Goal: Information Seeking & Learning: Check status

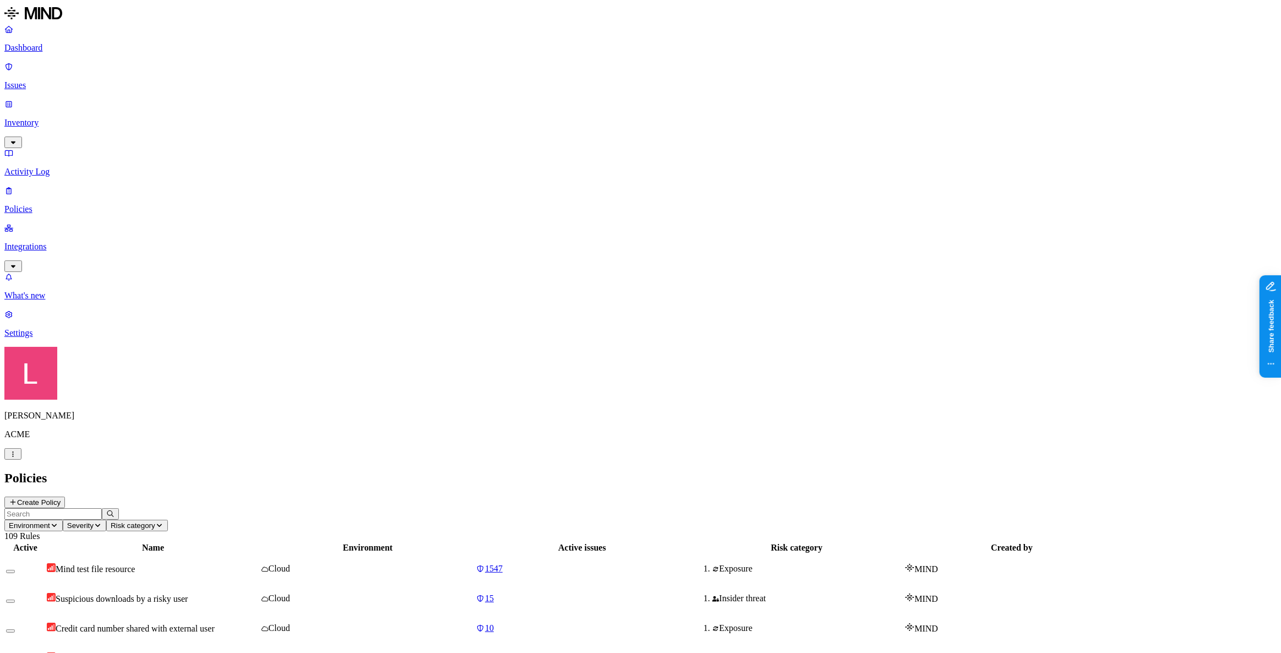
click at [17, 499] on icon at bounding box center [13, 502] width 8 height 7
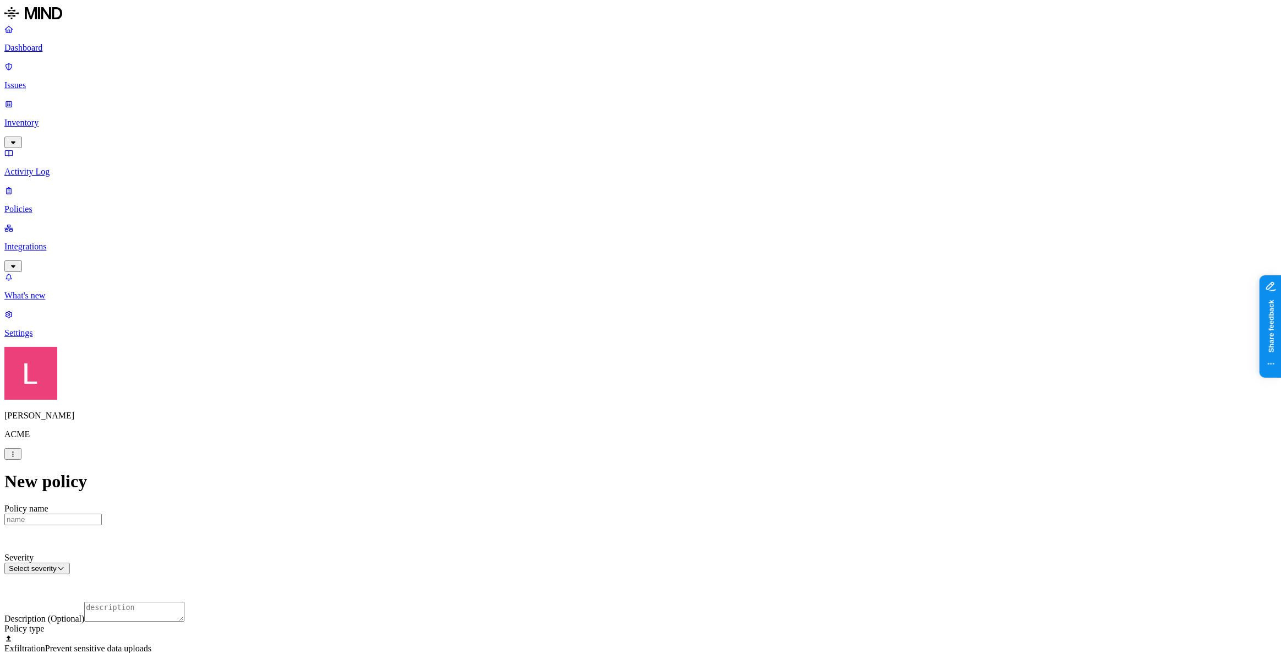
scroll to position [150, 0]
click at [574, 387] on label "File type" at bounding box center [566, 383] width 15 height 19
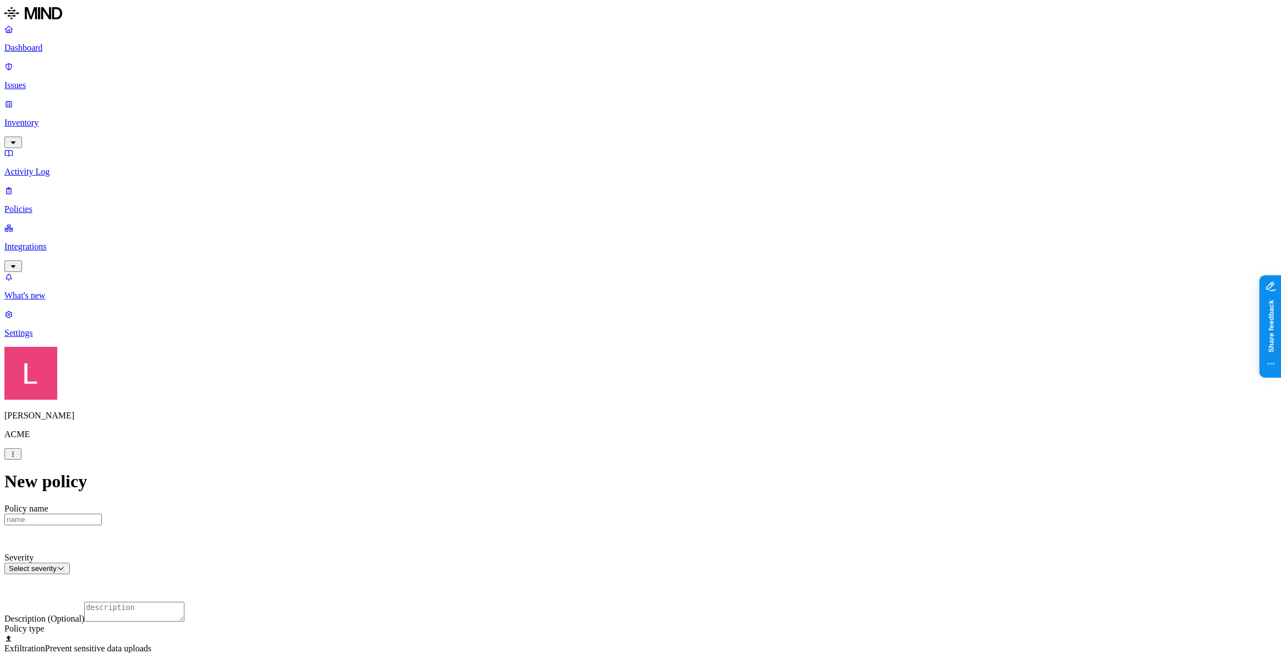
click at [574, 384] on label "File type" at bounding box center [566, 383] width 15 height 19
click at [575, 371] on label "Data type" at bounding box center [567, 365] width 17 height 19
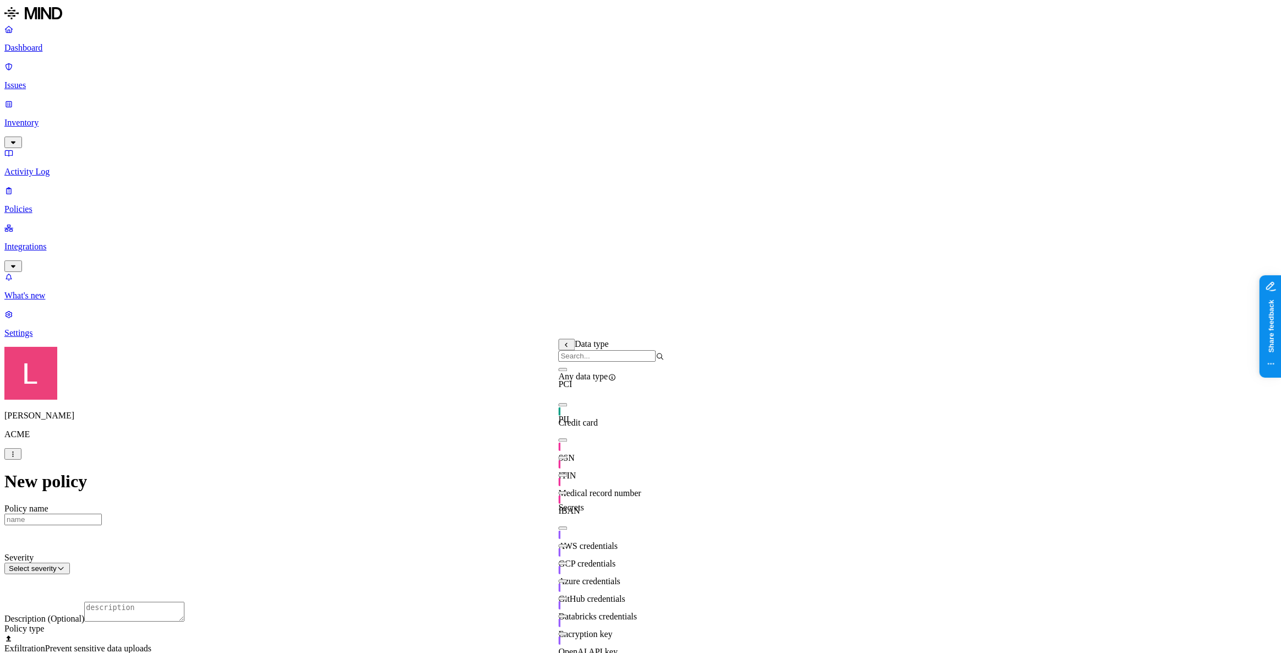
scroll to position [193, 0]
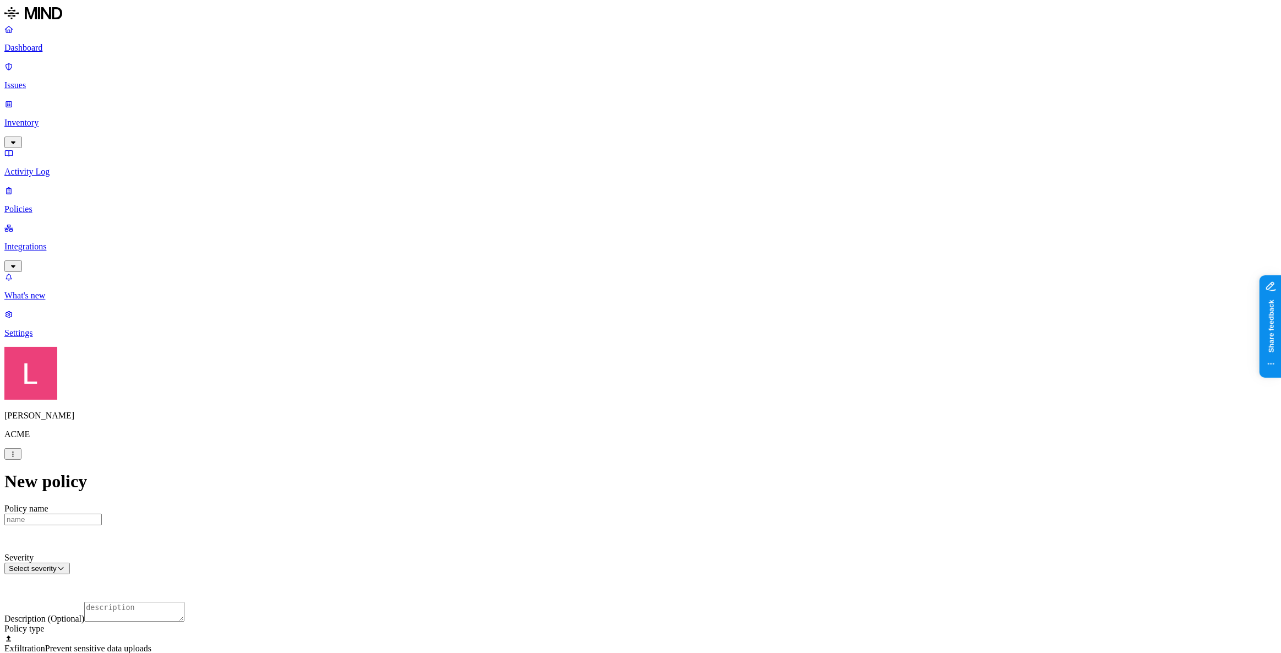
click at [574, 389] on label "File type" at bounding box center [566, 383] width 15 height 19
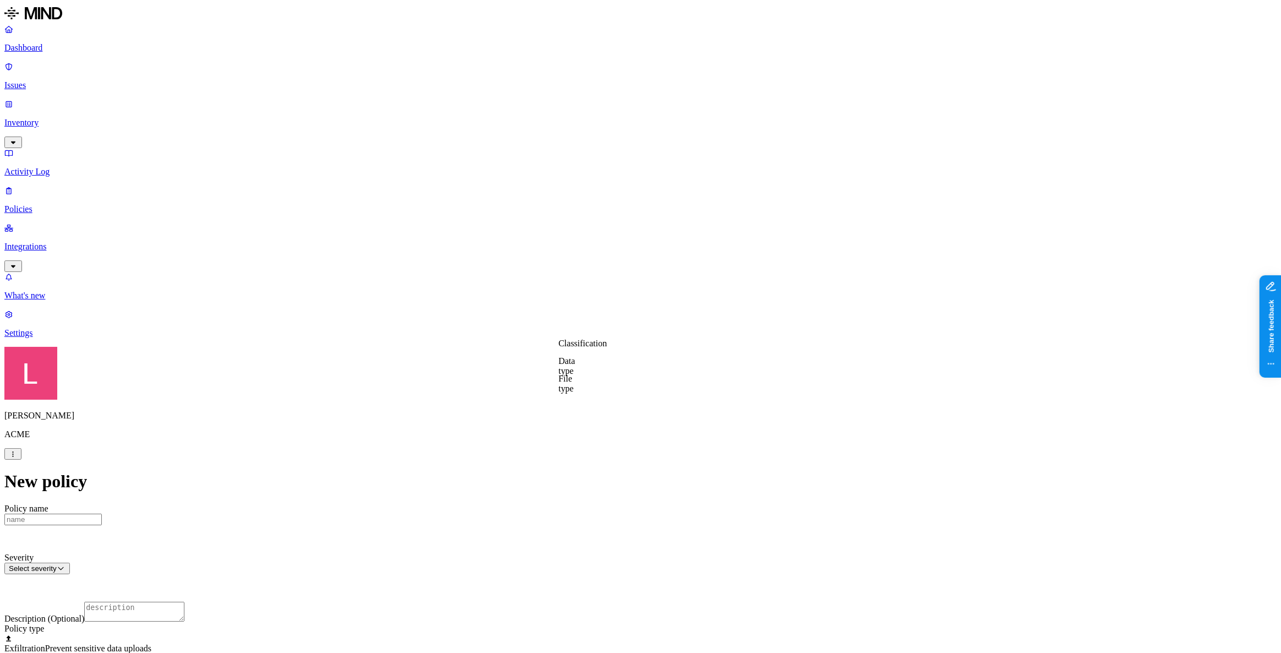
click at [600, 348] on label "Classification" at bounding box center [583, 342] width 48 height 9
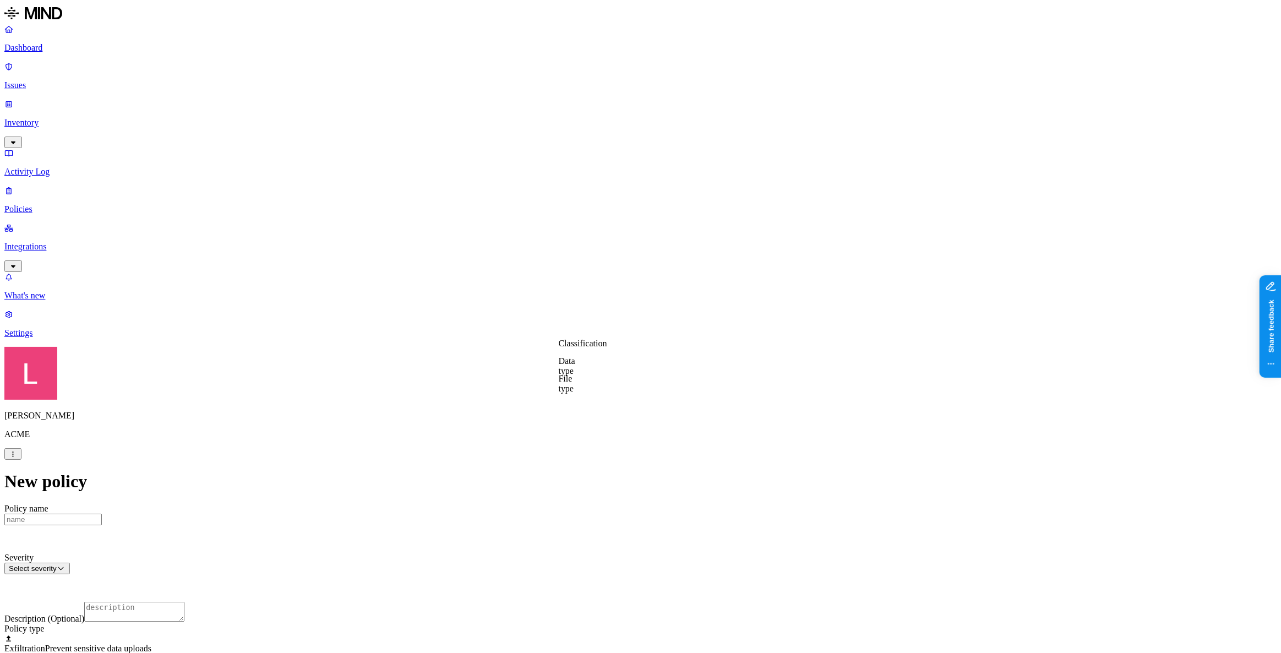
click at [590, 348] on label "Classification" at bounding box center [583, 342] width 48 height 9
click at [575, 374] on label "Data type" at bounding box center [567, 365] width 17 height 19
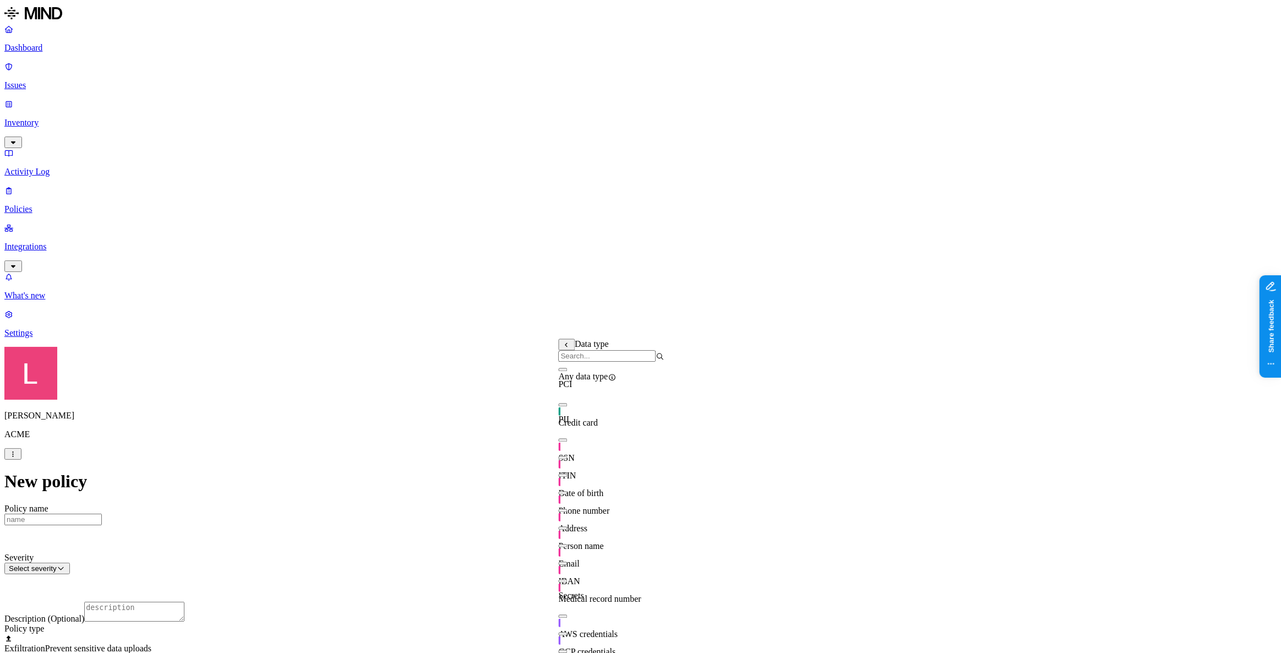
scroll to position [0, 0]
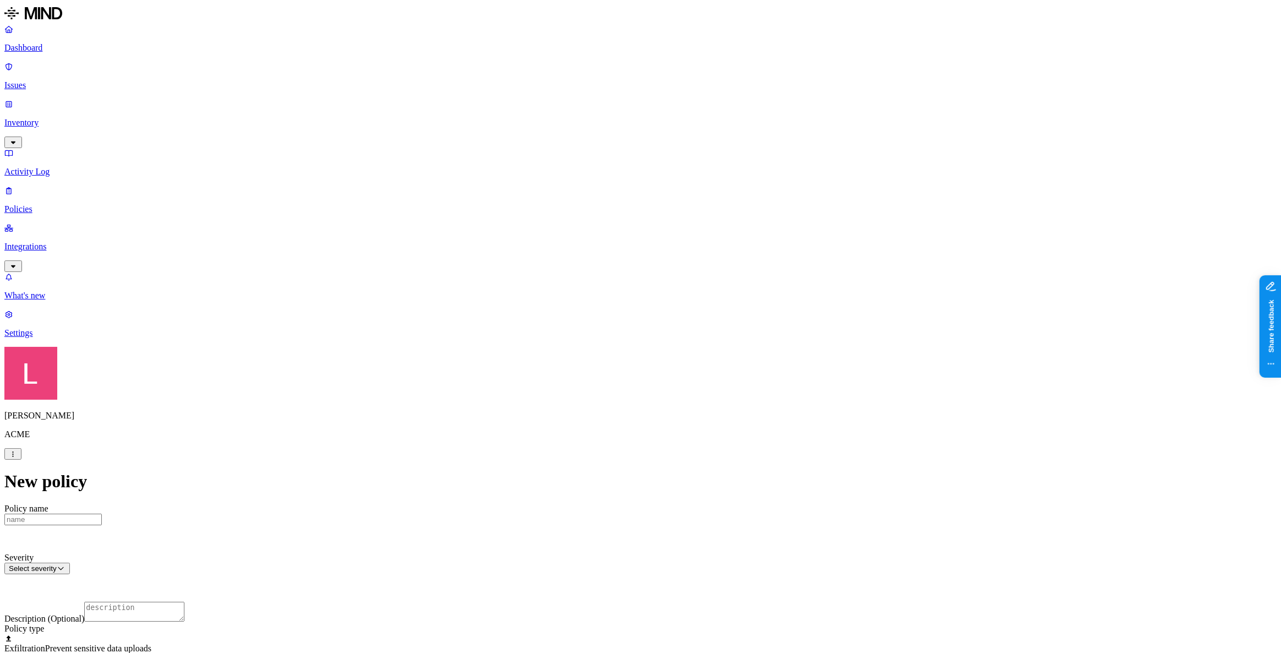
click at [574, 387] on label "File type" at bounding box center [566, 383] width 15 height 19
click at [55, 99] on link "Inventory" at bounding box center [640, 122] width 1272 height 47
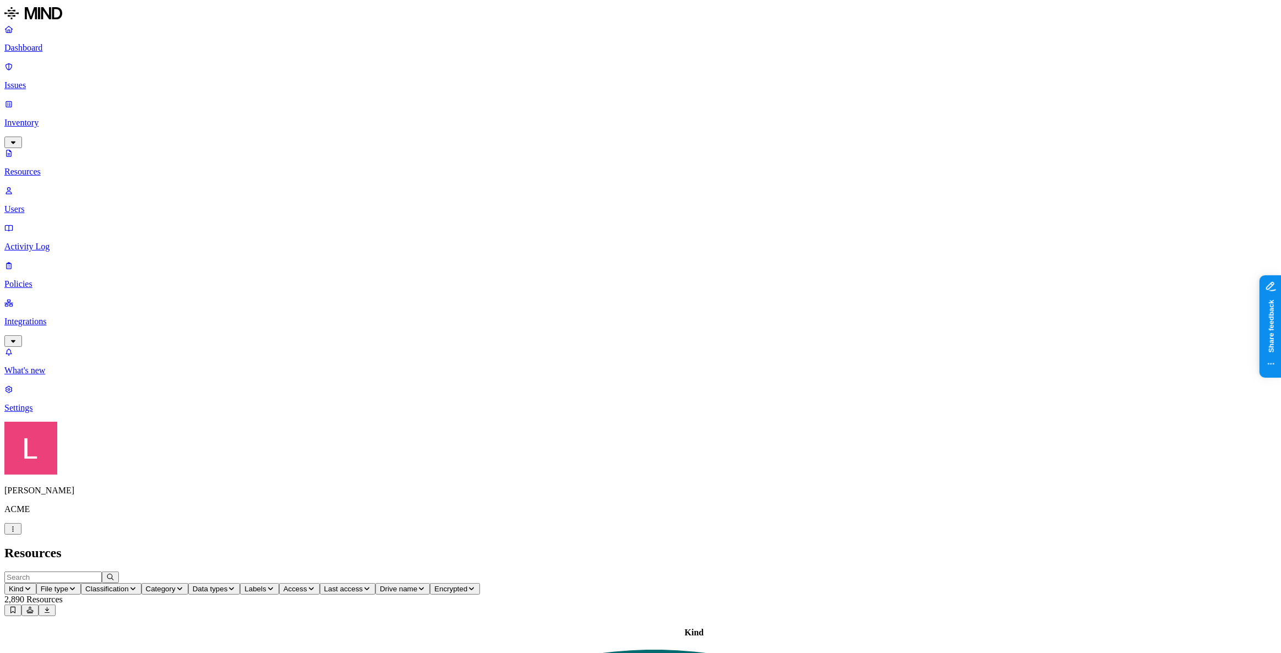
click at [467, 584] on span "Encrypted" at bounding box center [450, 588] width 33 height 8
click at [705, 77] on div "Yes" at bounding box center [749, 72] width 107 height 10
click at [813, 545] on h2 "Resources" at bounding box center [640, 552] width 1272 height 15
